Goal: Find specific page/section: Find specific page/section

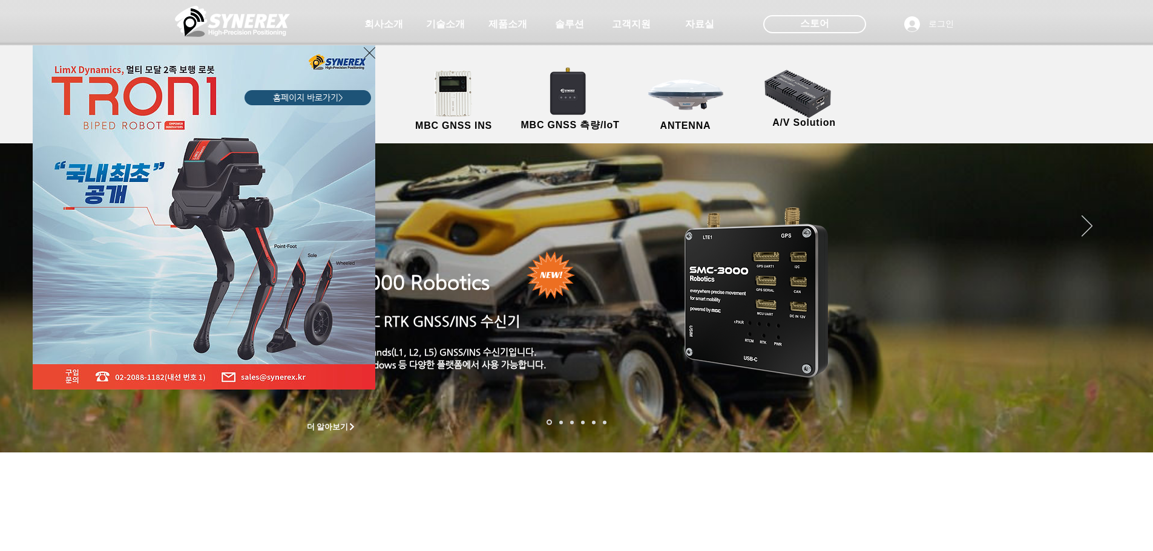
click at [368, 56] on icon "사이트로 돌아가기" at bounding box center [370, 52] width 12 height 15
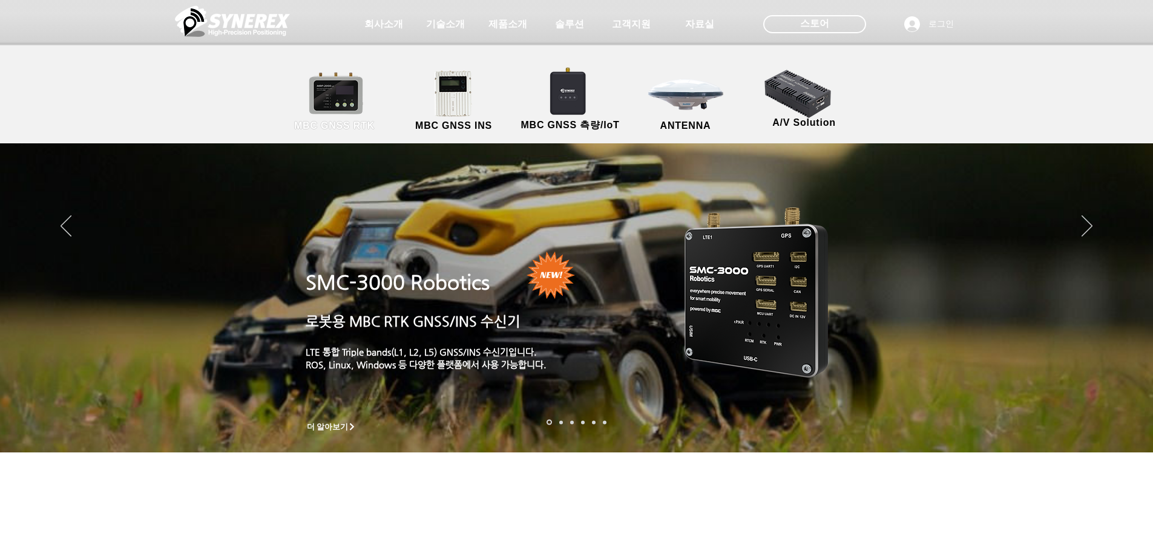
click at [342, 85] on link "MBC GNSS RTK" at bounding box center [334, 102] width 109 height 64
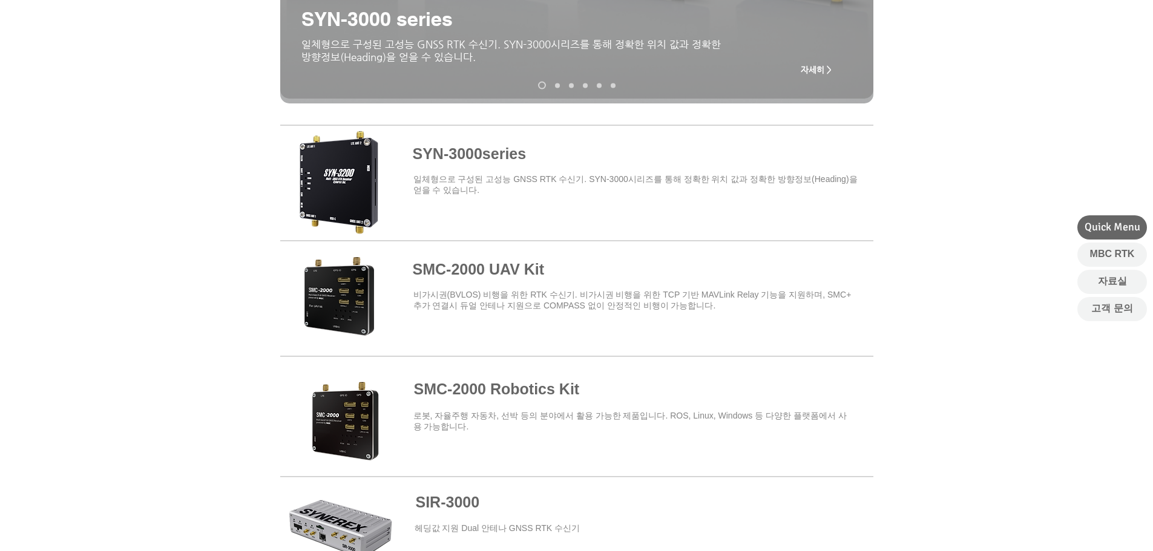
scroll to position [484, 0]
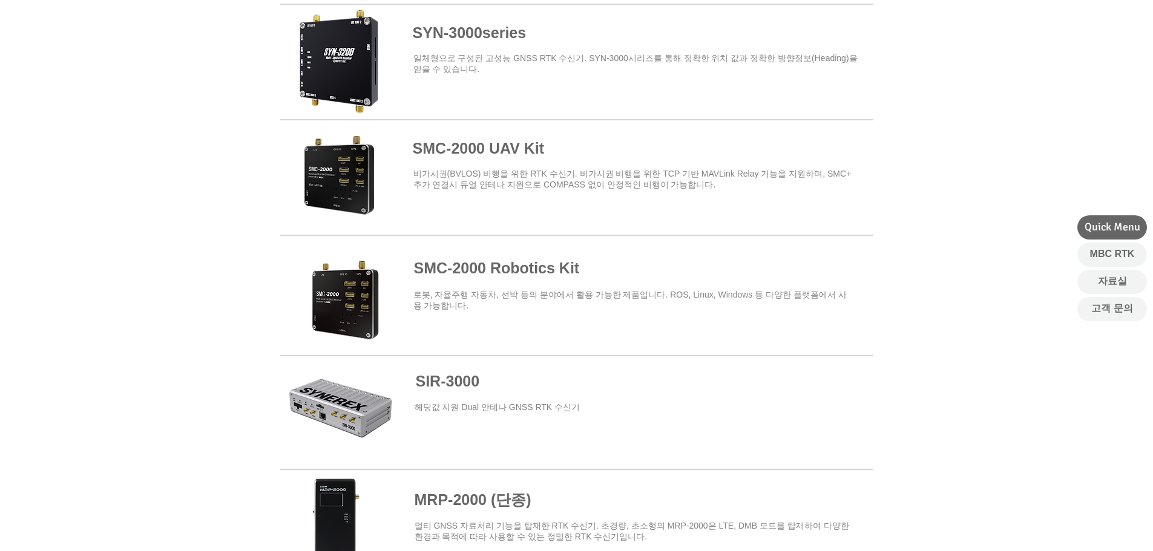
click at [350, 294] on span at bounding box center [576, 291] width 593 height 106
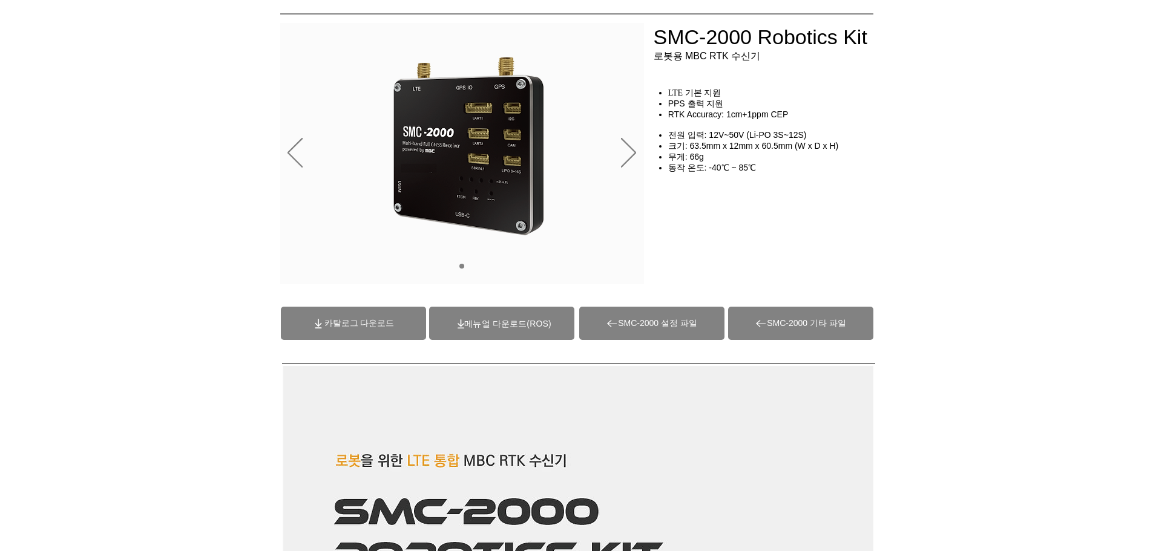
scroll to position [61, 0]
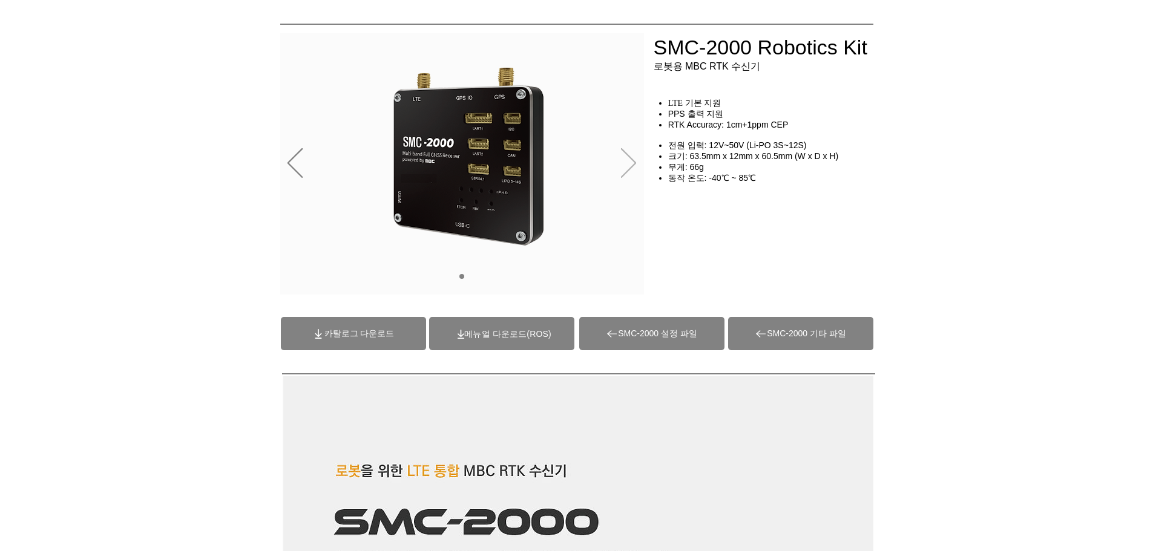
click at [623, 161] on icon "다음" at bounding box center [628, 163] width 15 height 30
click at [641, 161] on div "슬라이드쇼" at bounding box center [462, 163] width 364 height 261
click at [633, 162] on icon "다음" at bounding box center [628, 163] width 15 height 30
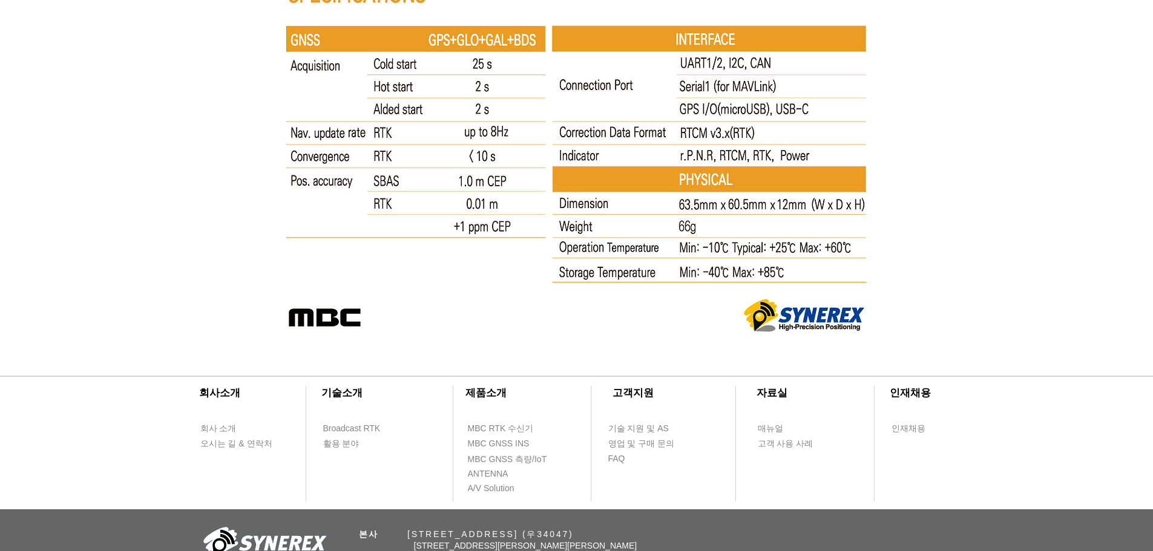
scroll to position [6416, 0]
